Goal: Information Seeking & Learning: Find specific fact

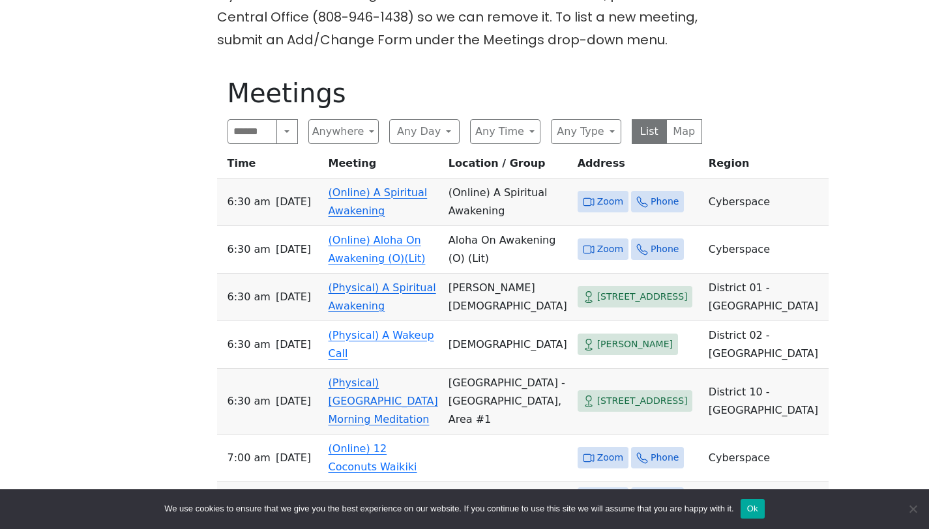
scroll to position [384, 0]
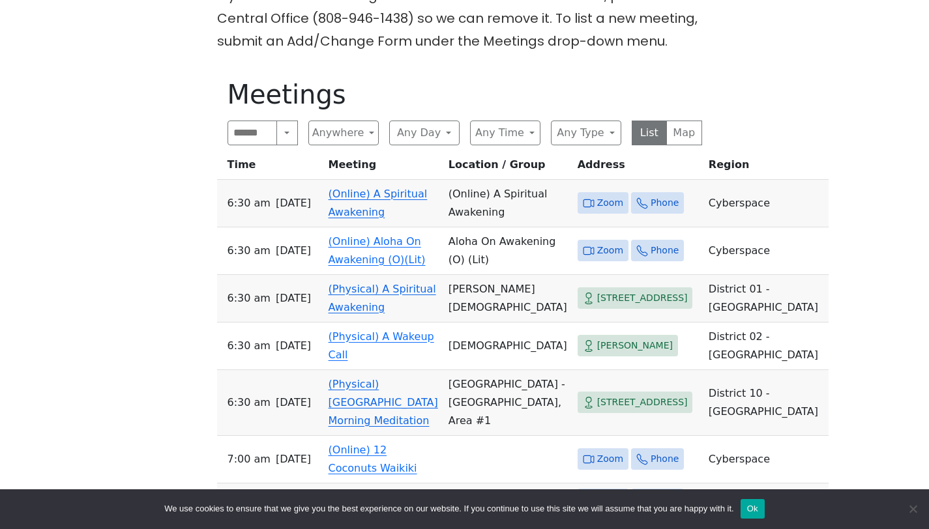
click at [366, 218] on link "(Online) A Spiritual Awakening" at bounding box center [377, 203] width 99 height 31
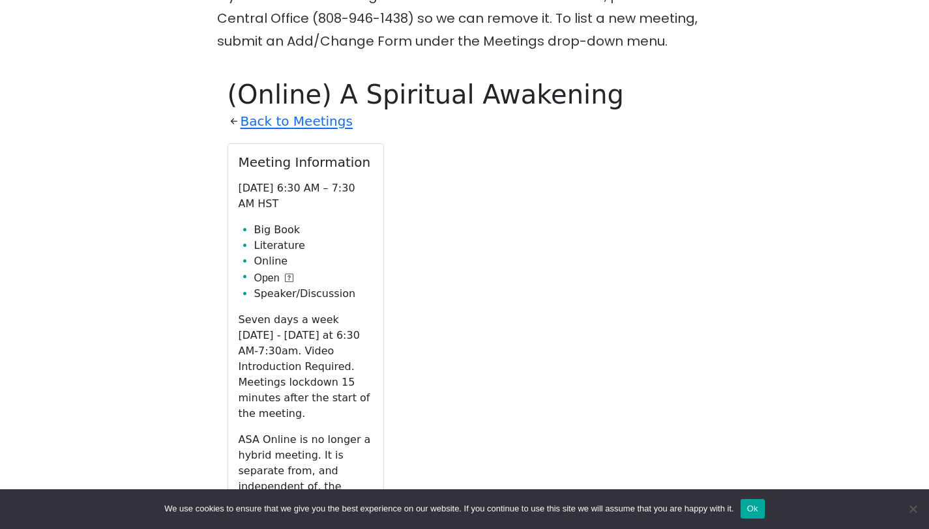
scroll to position [452, 0]
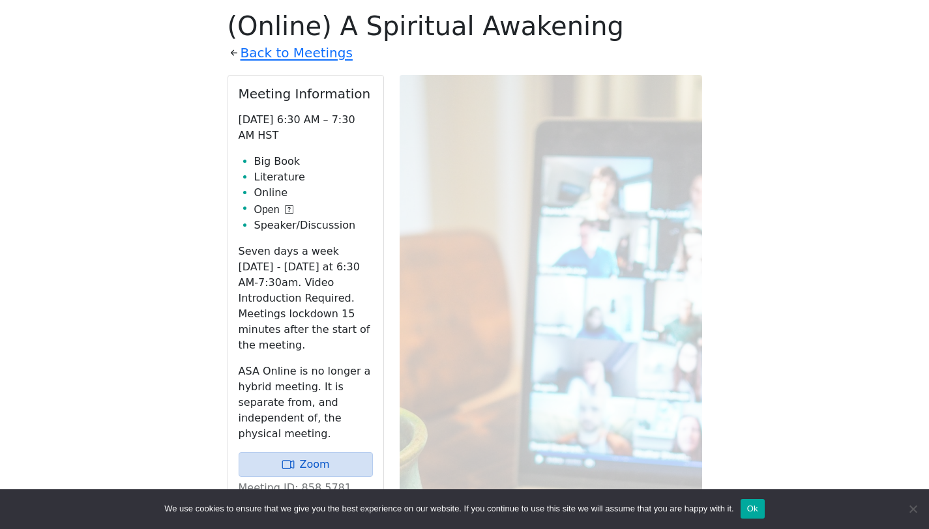
scroll to position [384, 0]
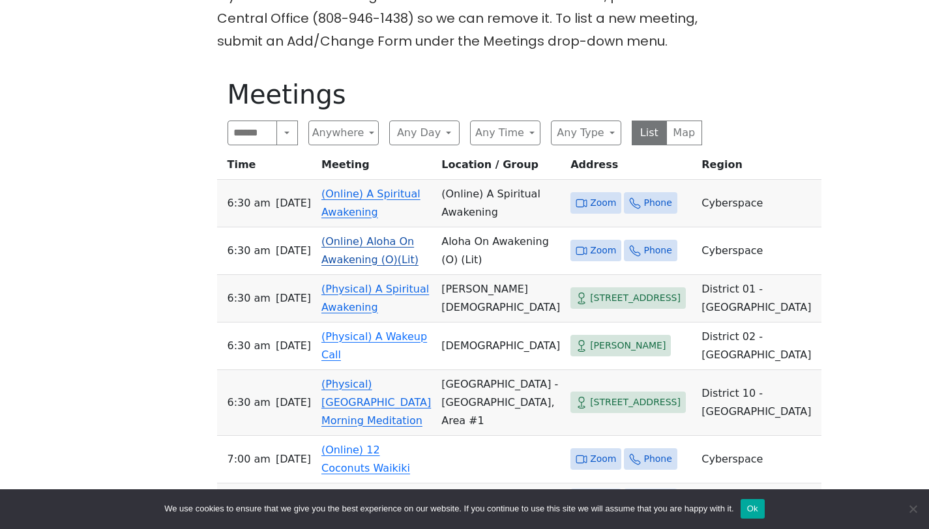
click at [396, 266] on link "(Online) Aloha On Awakening (O)(Lit)" at bounding box center [369, 250] width 97 height 31
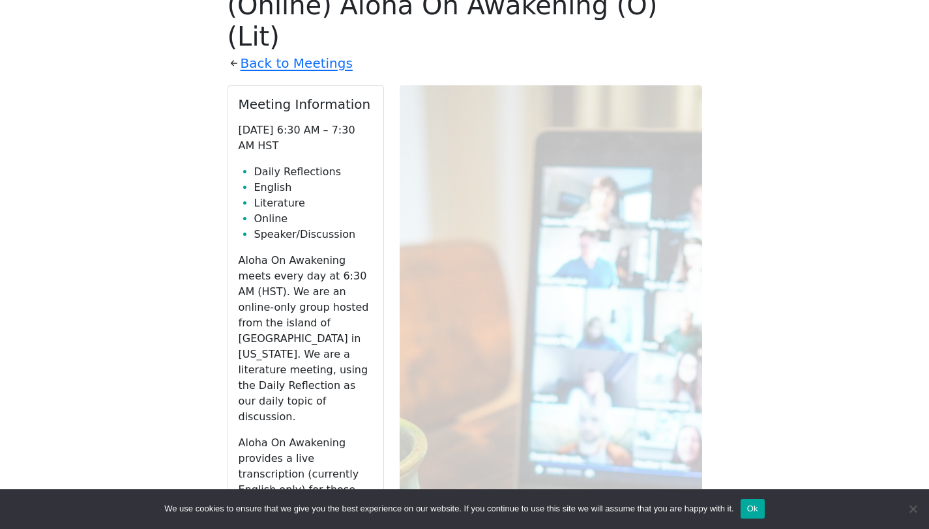
scroll to position [590, 0]
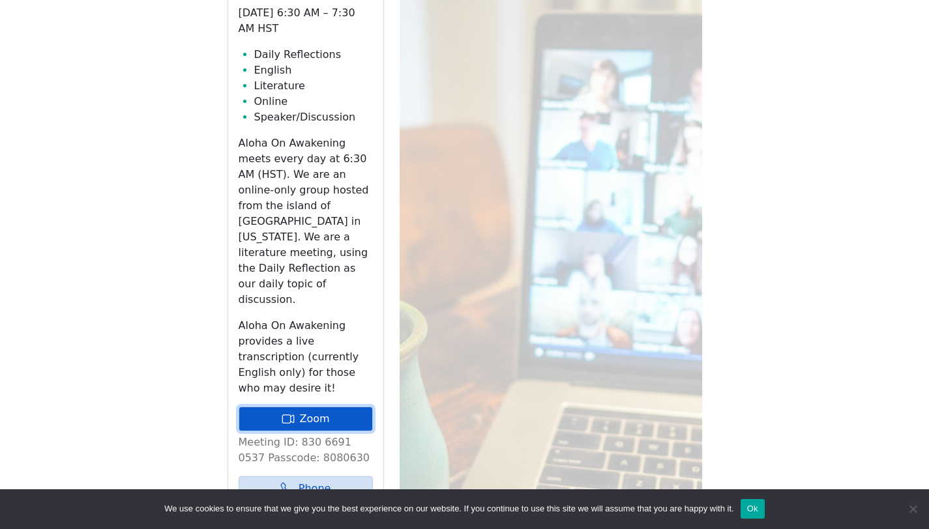
click at [296, 407] on link "Zoom" at bounding box center [305, 419] width 134 height 25
click at [337, 407] on link "Zoom" at bounding box center [305, 419] width 134 height 25
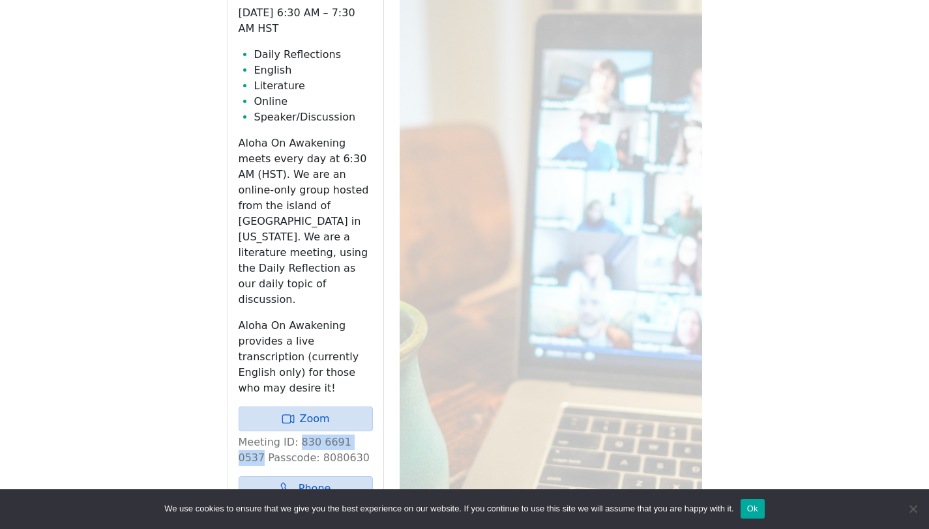
drag, startPoint x: 370, startPoint y: 346, endPoint x: 293, endPoint y: 352, distance: 77.1
click at [293, 435] on p "Meeting ID: 830 6691 0537 Passcode: 8080630" at bounding box center [305, 450] width 134 height 31
copy p "830 6691 0537"
drag, startPoint x: 340, startPoint y: 366, endPoint x: 291, endPoint y: 368, distance: 48.9
click at [291, 435] on p "Meeting ID: 830 6691 0537 Passcode: 8080630" at bounding box center [305, 450] width 134 height 31
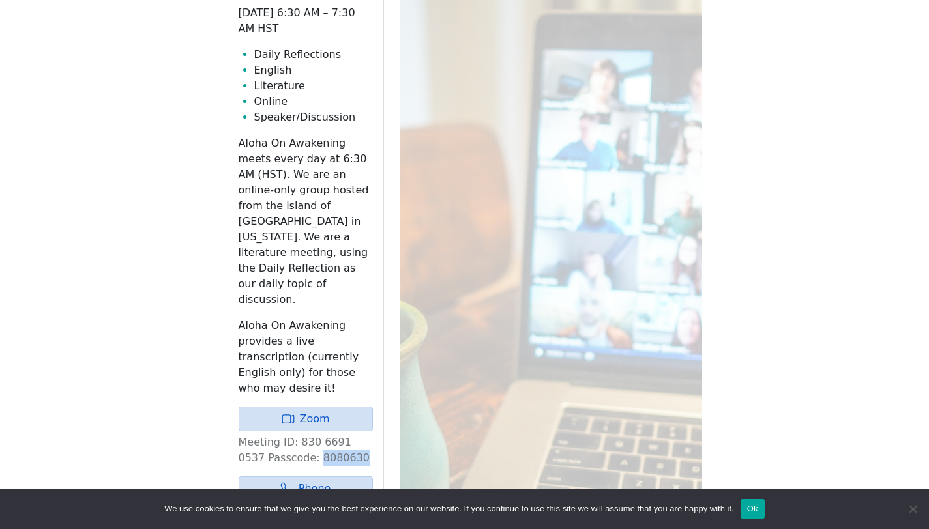
copy p "8080630"
click at [301, 407] on link "Zoom" at bounding box center [305, 419] width 134 height 25
drag, startPoint x: 370, startPoint y: 347, endPoint x: 294, endPoint y: 351, distance: 76.4
click at [294, 435] on p "Meeting ID: 830 6691 0537 Passcode: 8080630" at bounding box center [305, 450] width 134 height 31
copy p "830 6691 0537"
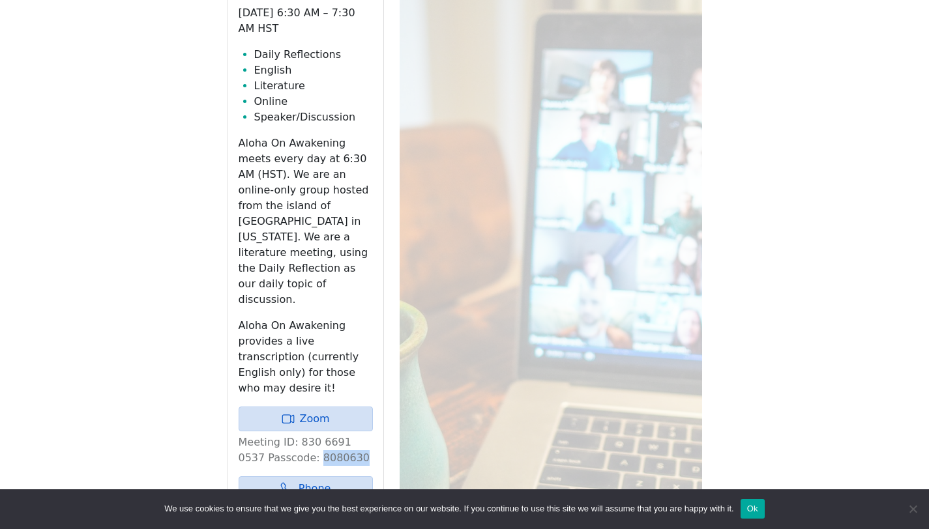
drag, startPoint x: 338, startPoint y: 364, endPoint x: 289, endPoint y: 368, distance: 48.4
click at [289, 435] on p "Meeting ID: 830 6691 0537 Passcode: 8080630" at bounding box center [305, 450] width 134 height 31
copy p "8080630"
